Goal: Transaction & Acquisition: Purchase product/service

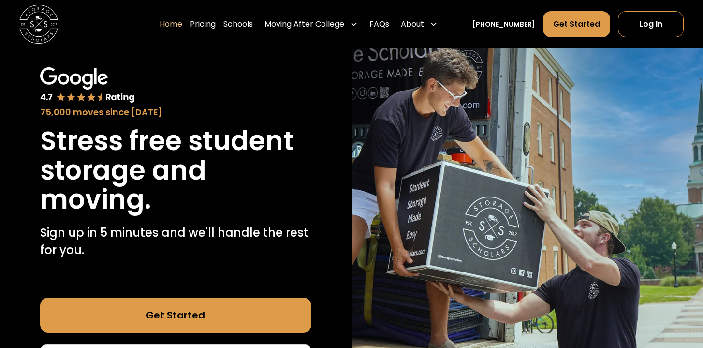
scroll to position [44, 0]
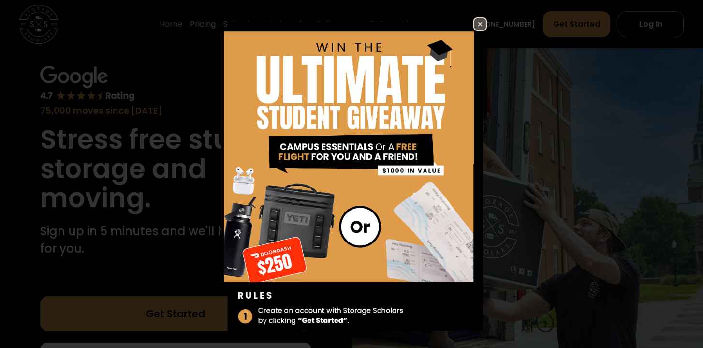
click at [479, 24] on img at bounding box center [480, 24] width 12 height 12
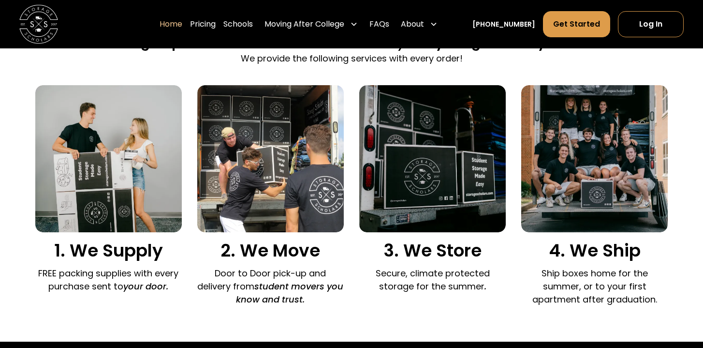
scroll to position [647, 0]
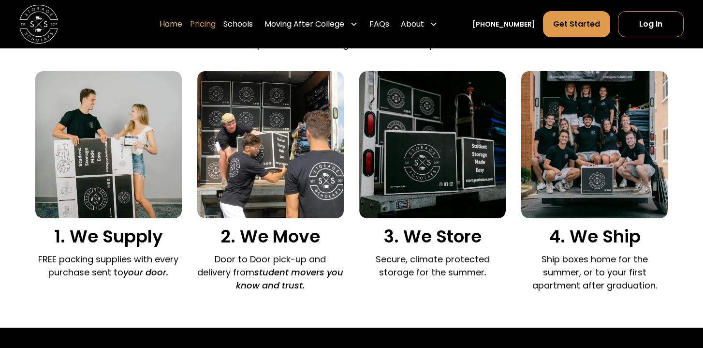
click at [216, 26] on link "Pricing" at bounding box center [203, 24] width 26 height 27
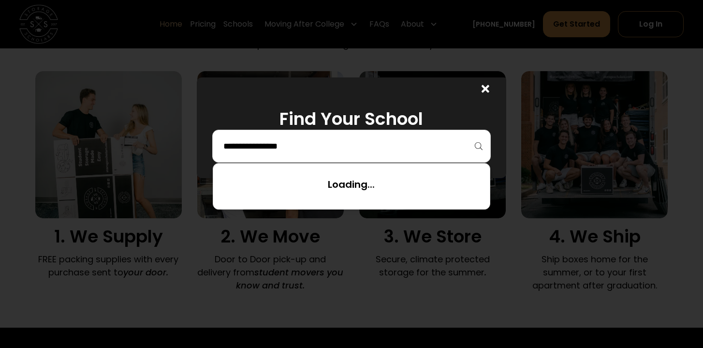
click at [324, 143] on input "search" at bounding box center [351, 146] width 259 height 16
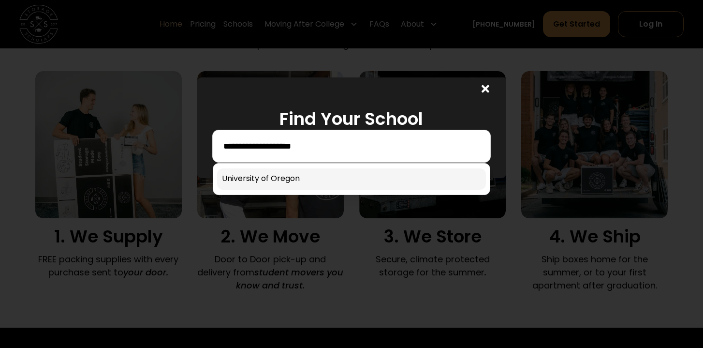
type input "**********"
click at [303, 183] on link at bounding box center [351, 178] width 269 height 21
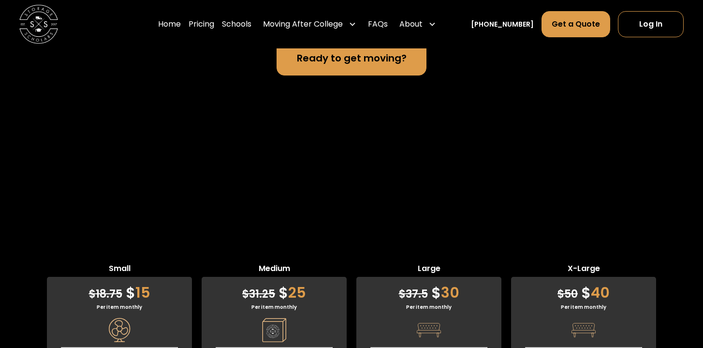
scroll to position [2478, 0]
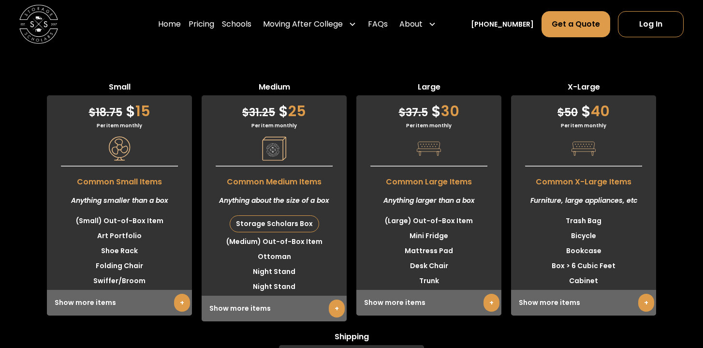
click at [334, 299] on link "+" at bounding box center [337, 308] width 16 height 18
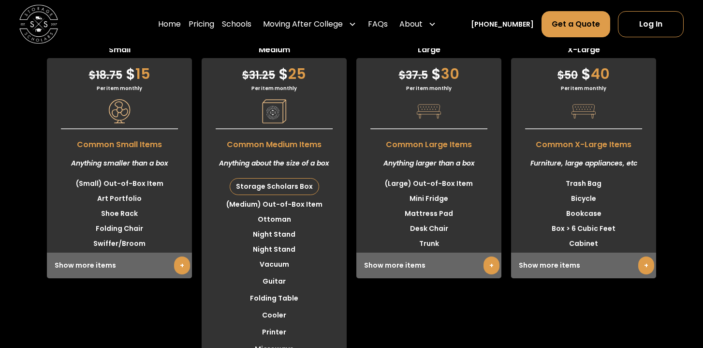
scroll to position [2510, 0]
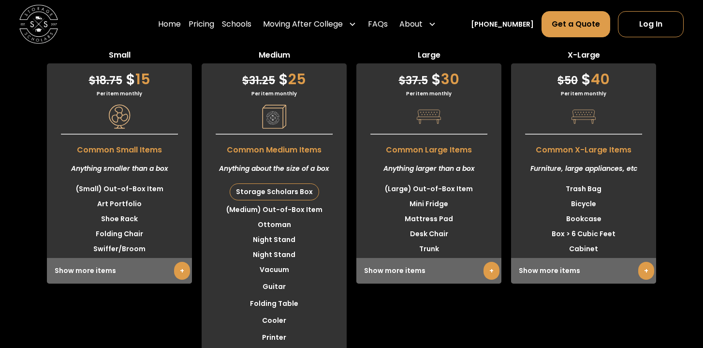
click at [178, 261] on link "+" at bounding box center [182, 270] width 16 height 18
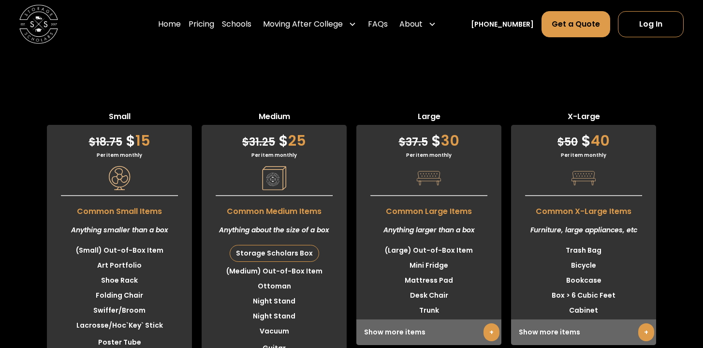
scroll to position [2378, 0]
